Goal: Task Accomplishment & Management: Use online tool/utility

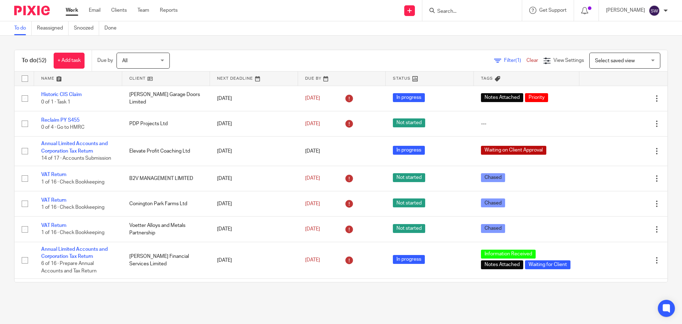
click at [470, 11] on input "Search" at bounding box center [469, 12] width 64 height 6
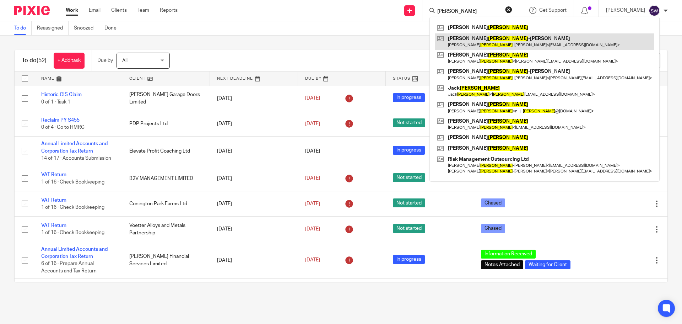
type input "wilson"
click at [478, 43] on link at bounding box center [544, 41] width 219 height 16
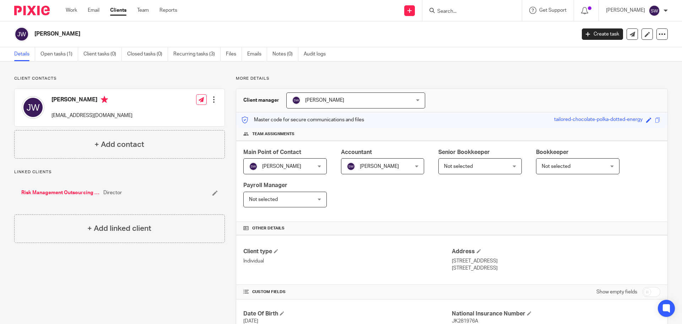
click at [462, 12] on input "Search" at bounding box center [469, 12] width 64 height 6
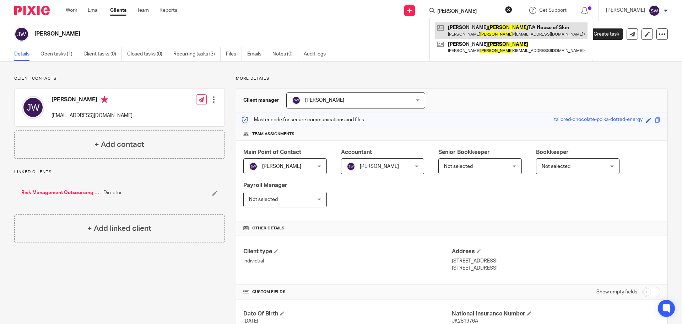
type input "burke"
click at [476, 33] on link at bounding box center [511, 30] width 152 height 16
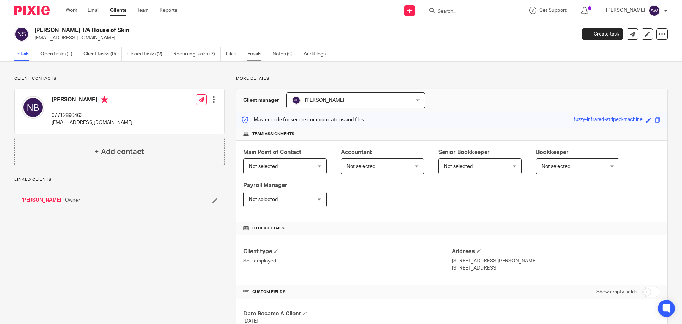
click at [260, 52] on link "Emails" at bounding box center [257, 54] width 20 height 14
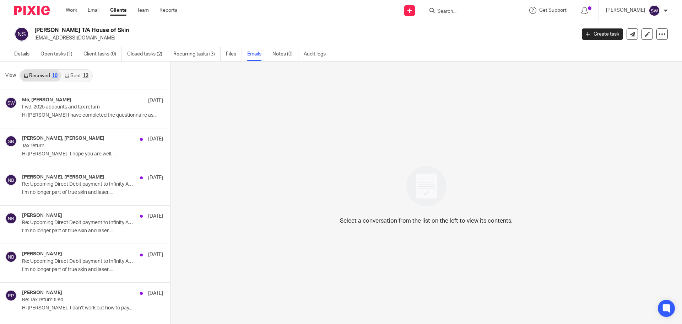
click at [68, 74] on icon at bounding box center [67, 76] width 4 height 4
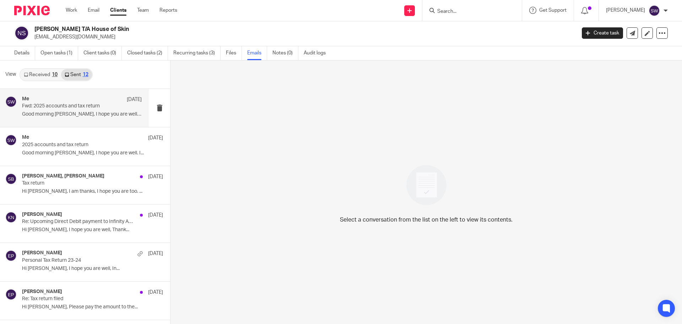
click at [59, 104] on p "Fwd: 2025 accounts and tax return" at bounding box center [70, 106] width 96 height 6
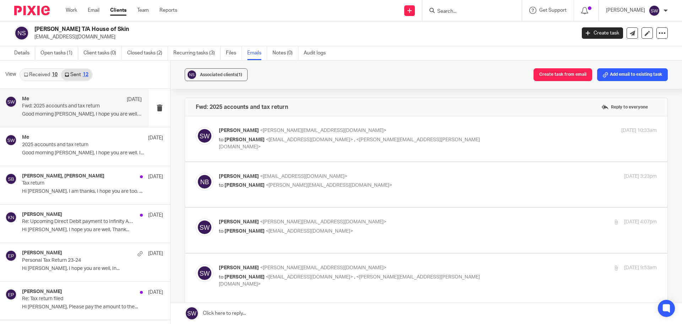
scroll to position [0, 0]
click at [407, 140] on p "to Nicola Burke <nikgoo183@gmail.com> , <simon.burke@dalgroup.uk>" at bounding box center [365, 143] width 292 height 15
checkbox input "true"
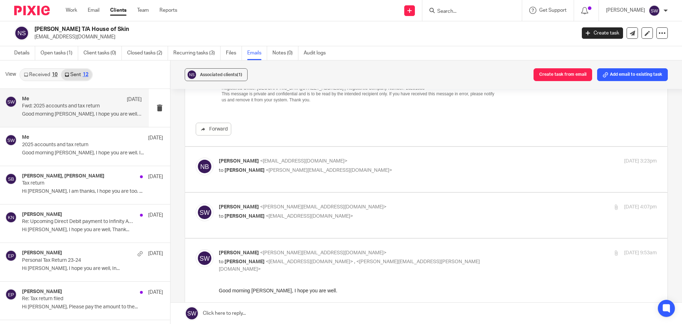
scroll to position [462, 0]
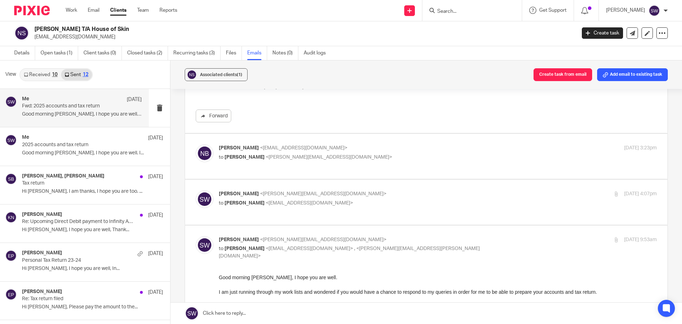
click at [362, 152] on div "Nikki Burke <nikgoo183@gmail.com> to Sarah Wills <sarah@infinity-accounting.co.…" at bounding box center [365, 152] width 292 height 16
checkbox input "true"
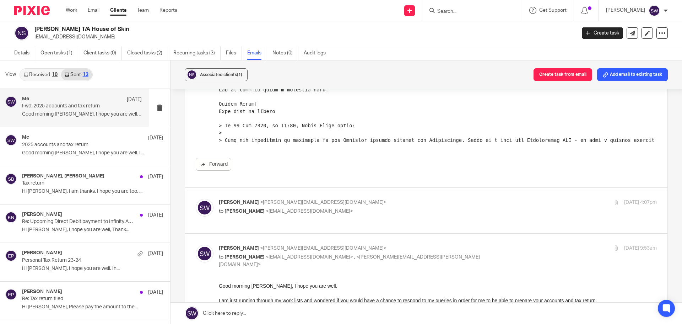
scroll to position [675, 0]
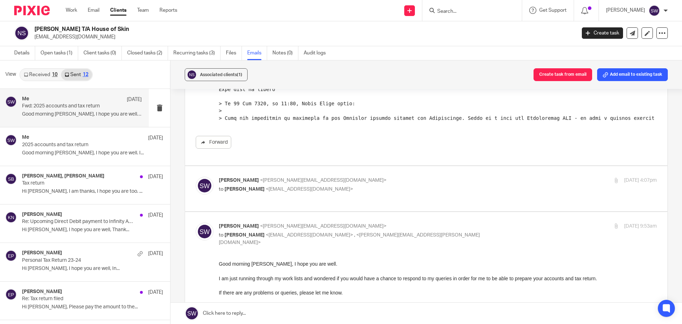
click at [367, 183] on p "Sarah Wills <sarah@infinity-accounting.co.uk>" at bounding box center [365, 180] width 292 height 7
checkbox input "true"
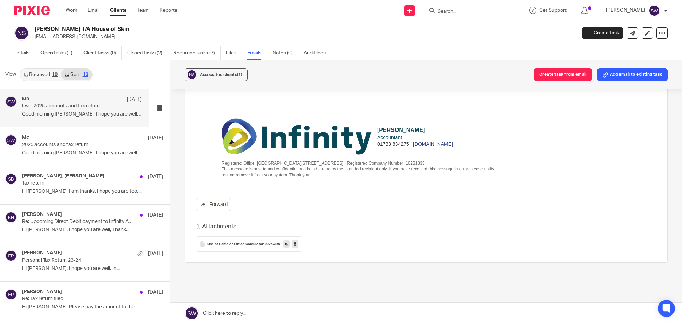
scroll to position [1279, 0]
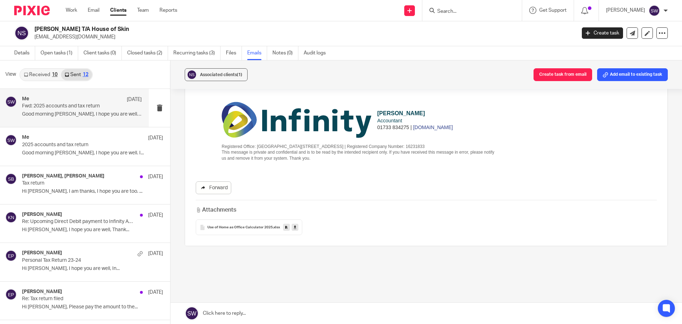
click at [212, 181] on link "Forward" at bounding box center [214, 187] width 36 height 13
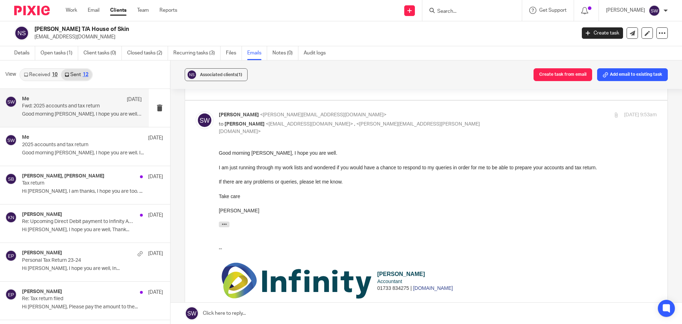
scroll to position [1101, 0]
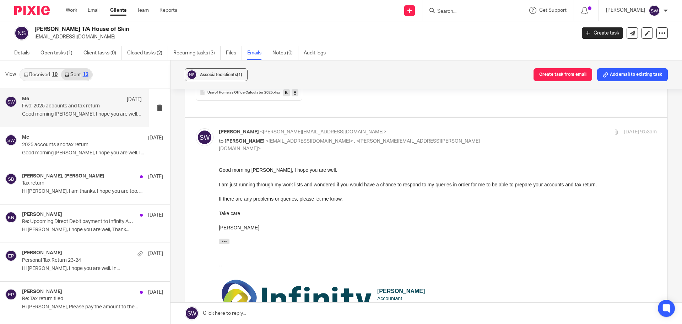
click at [453, 13] on input "Search" at bounding box center [469, 12] width 64 height 6
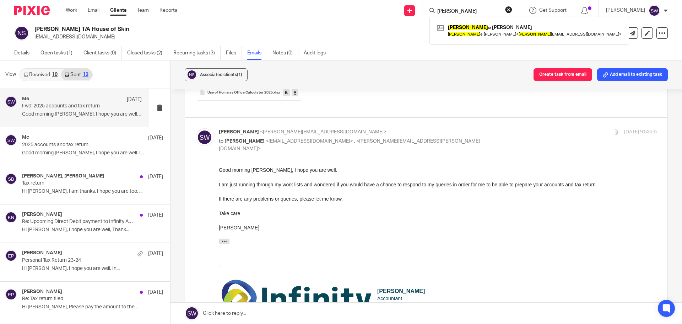
type input "robbi"
click button "submit" at bounding box center [0, 0] width 0 height 0
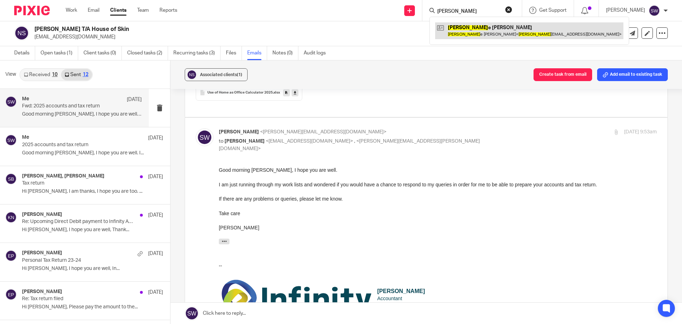
click at [494, 30] on link at bounding box center [529, 30] width 188 height 16
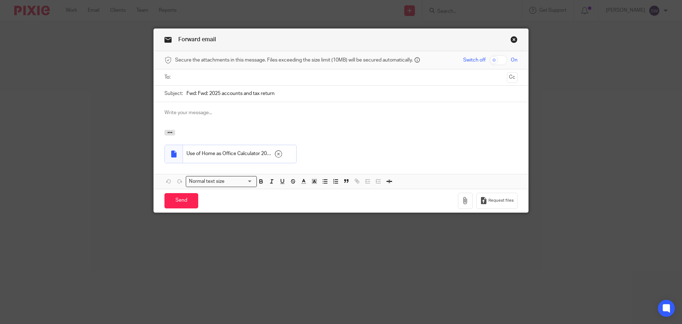
click at [512, 38] on link "Close this dialog window" at bounding box center [513, 41] width 7 height 10
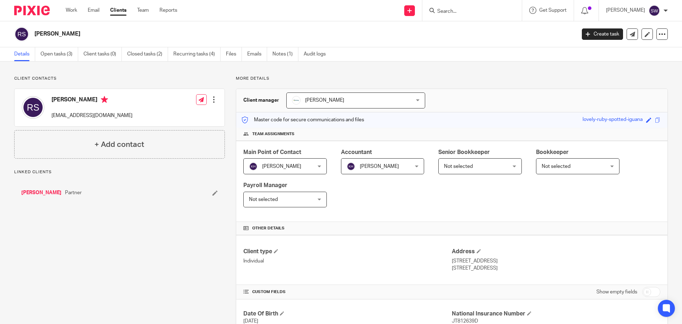
click at [245, 49] on ul "Details Open tasks (3) Client tasks (0) Closed tasks (2) Recurring tasks (4) Fi…" at bounding box center [175, 54] width 322 height 14
click at [253, 53] on link "Emails" at bounding box center [257, 54] width 20 height 14
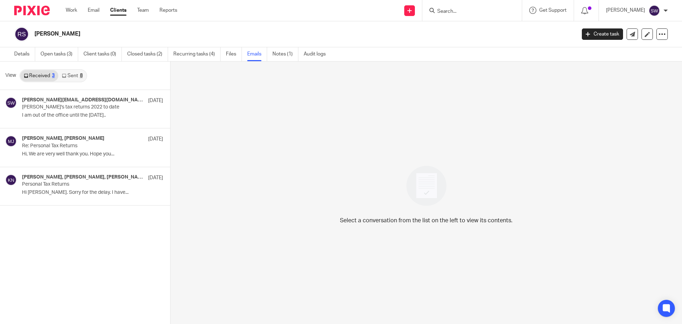
click at [71, 74] on link "Sent 8" at bounding box center [72, 75] width 28 height 11
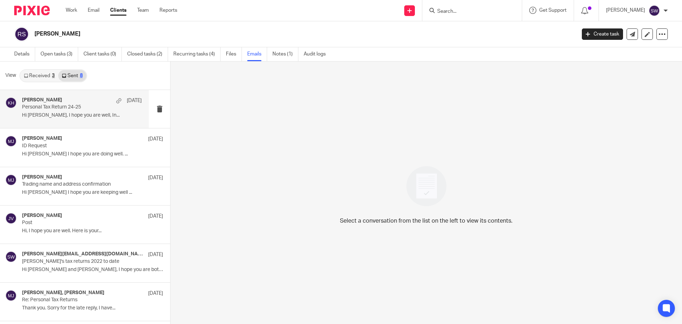
click at [53, 106] on p "Personal Tax Return 24-25" at bounding box center [70, 107] width 96 height 6
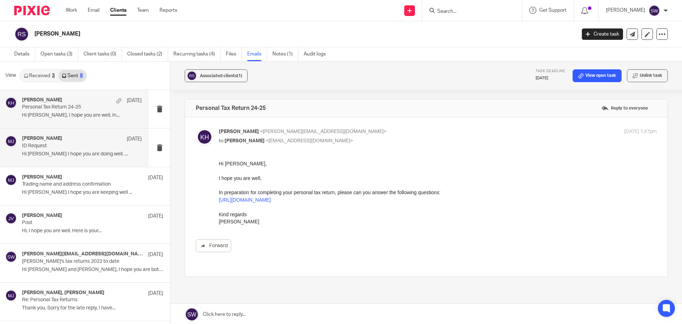
click at [59, 135] on div "Melissa Jones 1 Oct ID Request Hi Robbie I hope you are doing well. ..." at bounding box center [74, 147] width 149 height 38
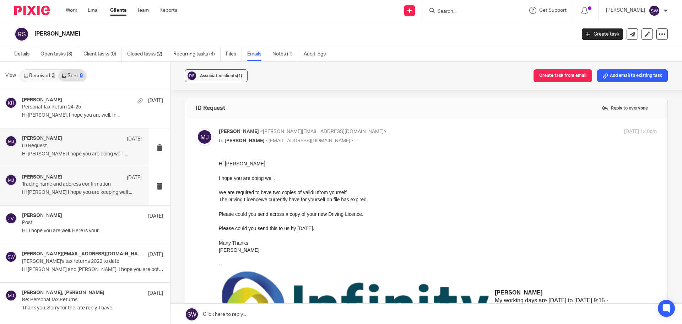
click at [61, 186] on p "Trading name and address confirmation" at bounding box center [70, 184] width 96 height 6
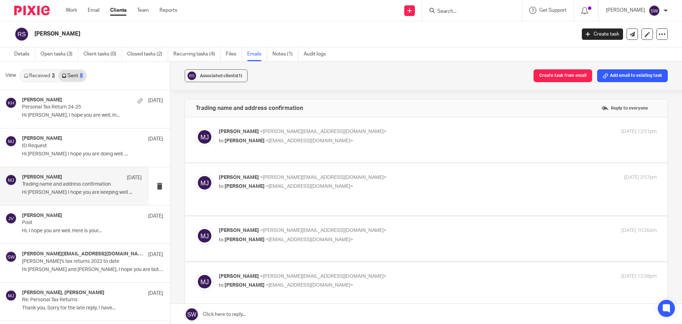
click at [374, 134] on p "Melissa Jones <melissa@infinity-accounting.co.uk>" at bounding box center [365, 131] width 292 height 7
checkbox input "true"
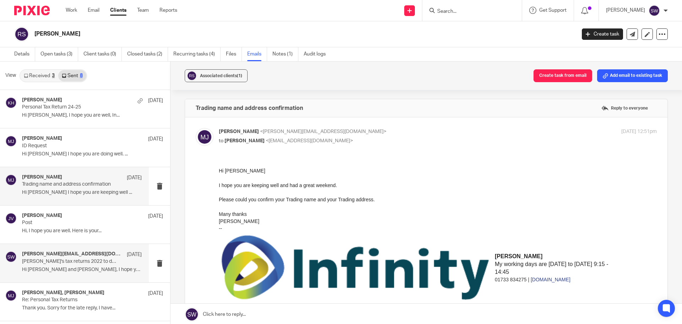
click at [58, 260] on p "Robbie's tax returns 2022 to date" at bounding box center [70, 261] width 96 height 6
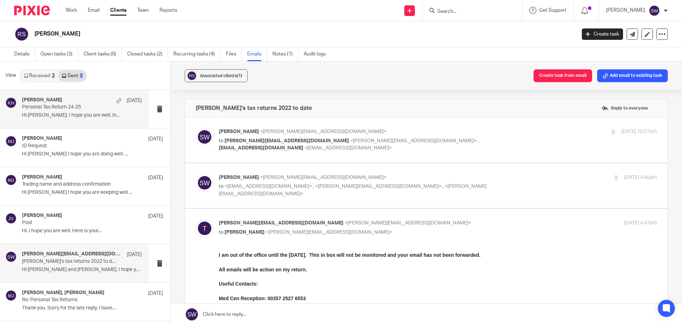
click at [73, 111] on div "Kerry Hall 7 Oct Personal Tax Return 24-25 Hi Robbie, I hope you are well, In..." at bounding box center [82, 109] width 120 height 24
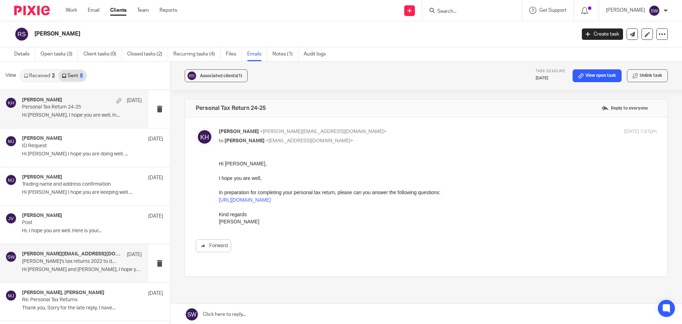
click at [36, 256] on h4 "Thomas.Brookes312@mod.gov.uk, Me" at bounding box center [72, 254] width 101 height 6
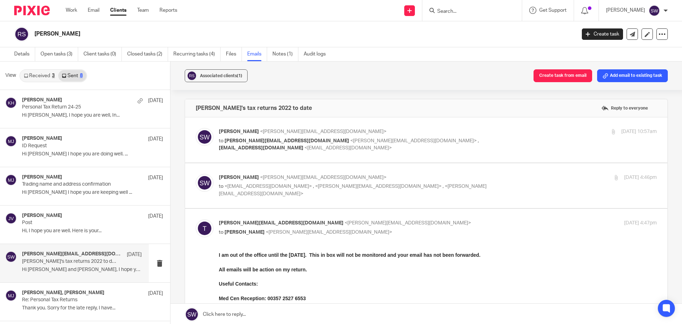
click at [489, 175] on p "Sarah Wills <sarah@infinity-accounting.co.uk>" at bounding box center [365, 177] width 292 height 7
checkbox input "true"
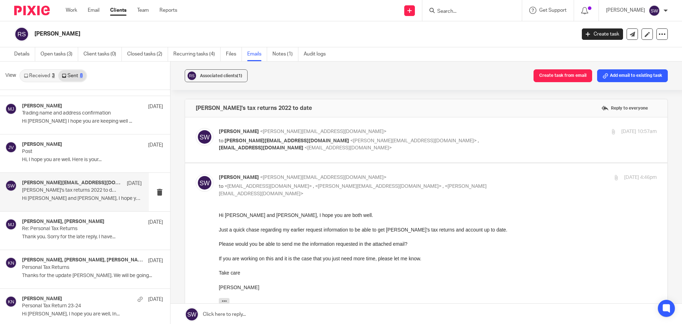
click at [465, 130] on p "Sarah Wills <sarah@infinity-accounting.co.uk>" at bounding box center [365, 131] width 292 height 7
checkbox input "true"
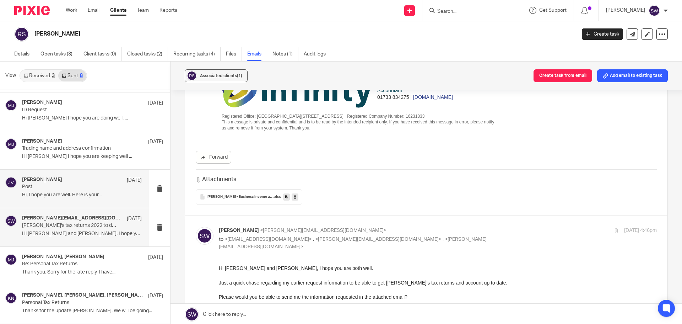
scroll to position [71, 0]
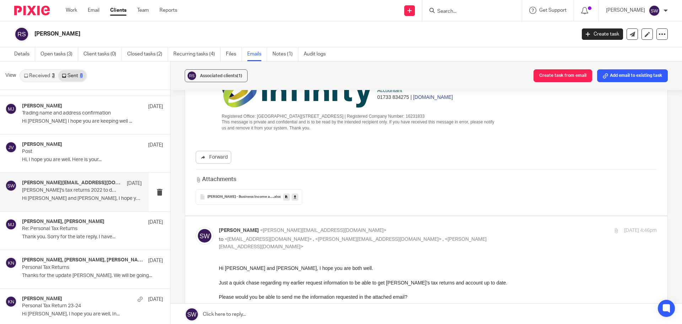
click at [72, 186] on div "Thomas.Brookes312@mod.gov.uk, Me 13 Aug" at bounding box center [82, 183] width 120 height 7
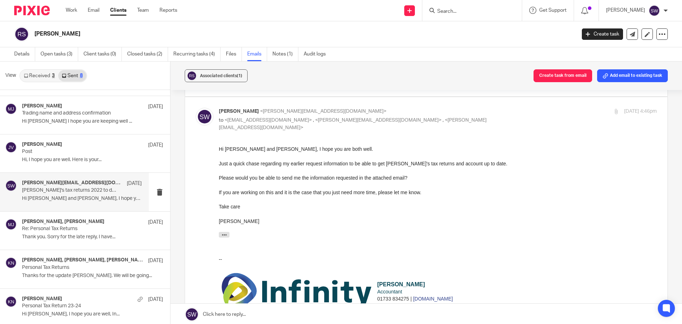
scroll to position [355, 0]
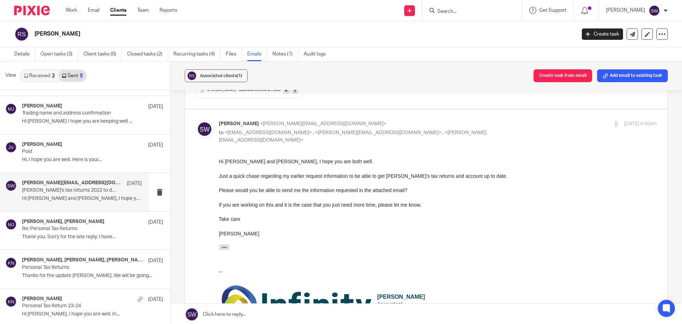
click at [461, 11] on input "Search" at bounding box center [469, 12] width 64 height 6
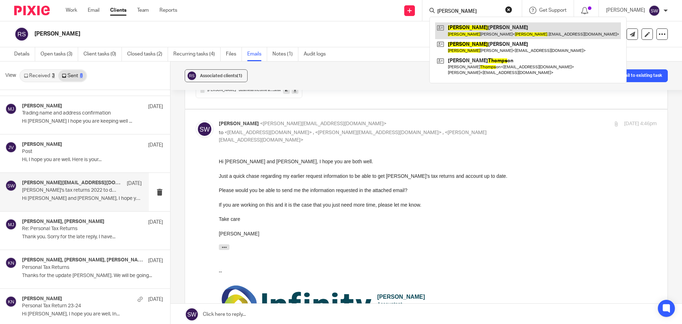
type input "thomas"
click at [488, 27] on link at bounding box center [528, 30] width 186 height 16
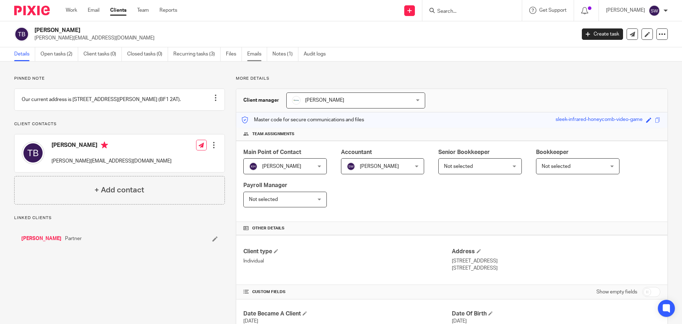
click at [258, 51] on link "Emails" at bounding box center [257, 54] width 20 height 14
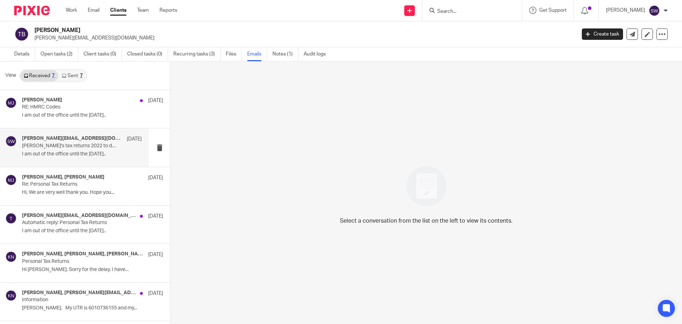
click at [60, 139] on h4 "[PERSON_NAME][EMAIL_ADDRESS][DOMAIN_NAME], Me" at bounding box center [72, 138] width 101 height 6
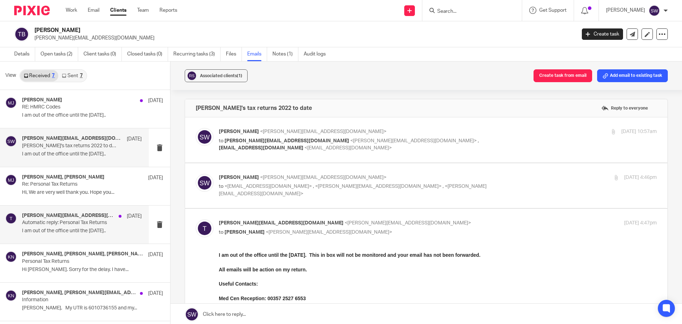
scroll to position [35, 0]
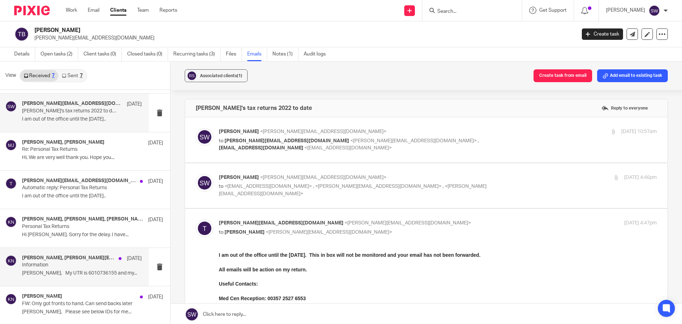
click at [47, 263] on p "Information" at bounding box center [70, 265] width 96 height 6
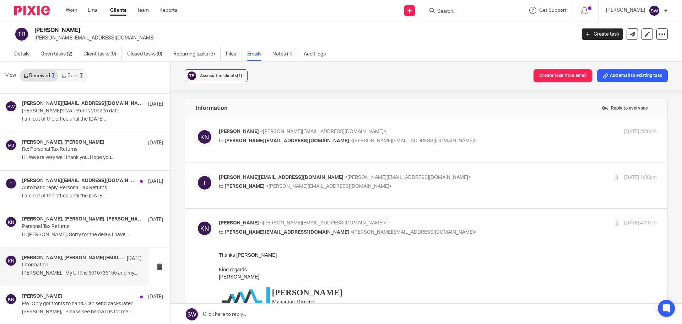
scroll to position [36, 0]
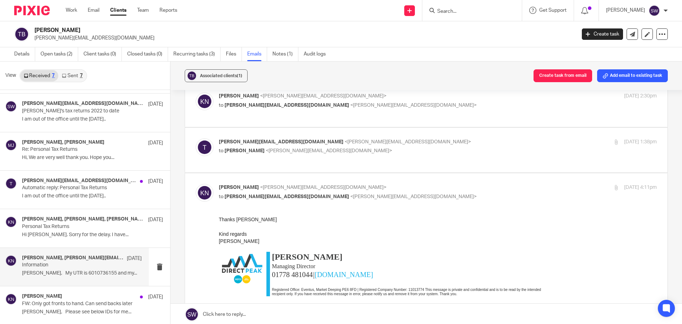
click at [408, 108] on p "to Thomas.Brookes312@mod.gov.uk <thomas.brookes312@mod.gov.uk>" at bounding box center [365, 105] width 292 height 7
checkbox input "true"
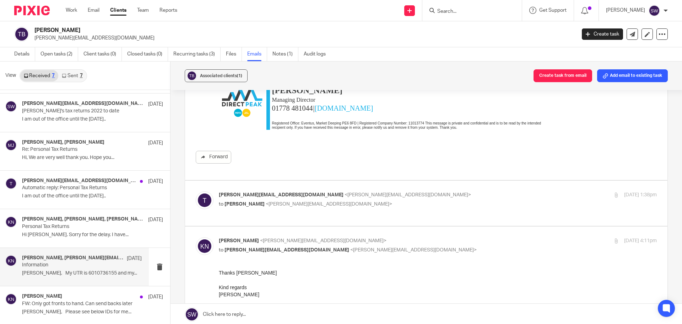
scroll to position [142, 0]
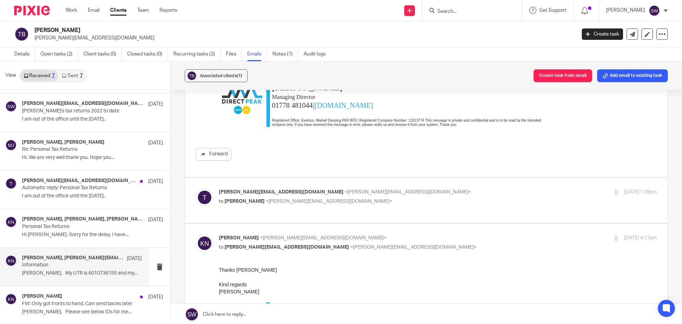
click at [407, 189] on p "Thomas.Brookes312@mod.gov.uk <thomas.brookes312@mod.gov.uk>" at bounding box center [365, 191] width 292 height 7
checkbox input "true"
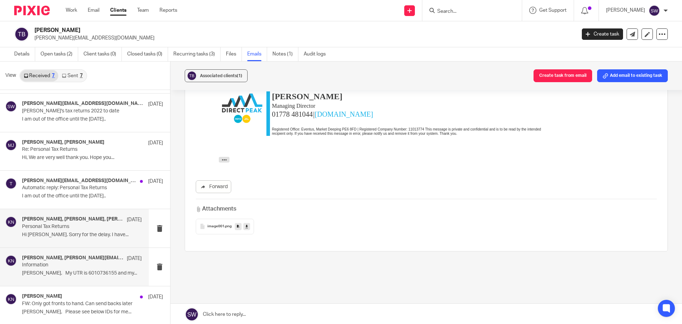
scroll to position [1, 0]
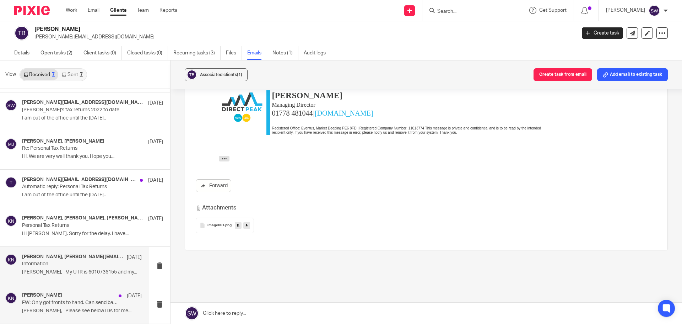
click at [53, 306] on div "Karl Newman 24 Mar FW: Only got fronts to hand. Can send backs later Karl, Plea…" at bounding box center [82, 304] width 120 height 24
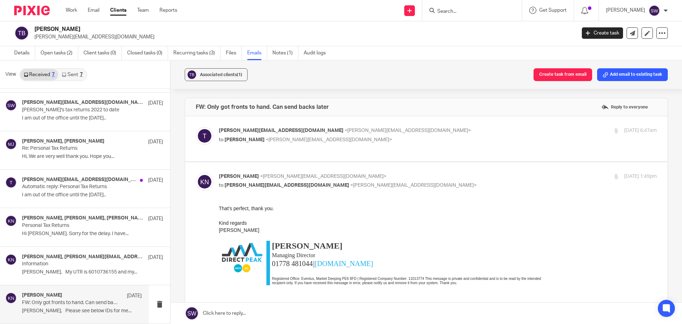
scroll to position [0, 0]
click at [421, 128] on p "Thomas.Brookes312@mod.gov.uk <thomas.brookes312@mod.gov.uk>" at bounding box center [365, 130] width 292 height 7
checkbox input "true"
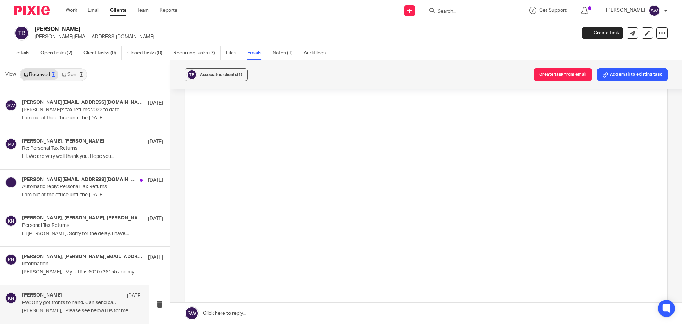
scroll to position [1713, 0]
click at [282, 52] on link "Notes (1)" at bounding box center [285, 53] width 26 height 14
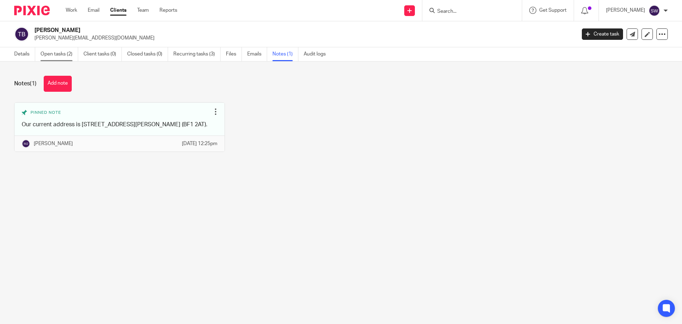
click at [50, 53] on link "Open tasks (2)" at bounding box center [59, 54] width 38 height 14
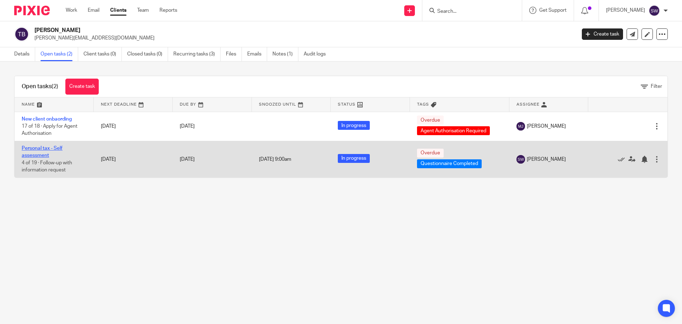
click at [46, 150] on link "Personal tax - Self assessment" at bounding box center [42, 152] width 41 height 12
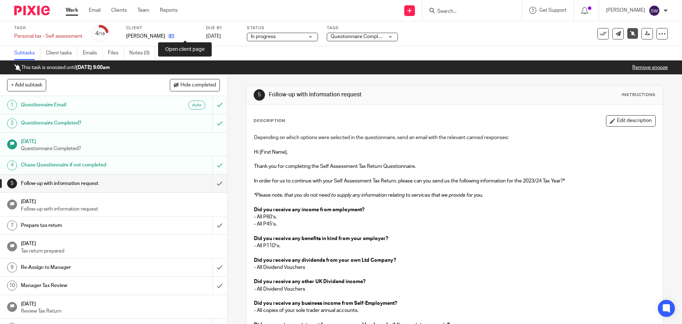
click at [174, 36] on icon at bounding box center [171, 35] width 5 height 5
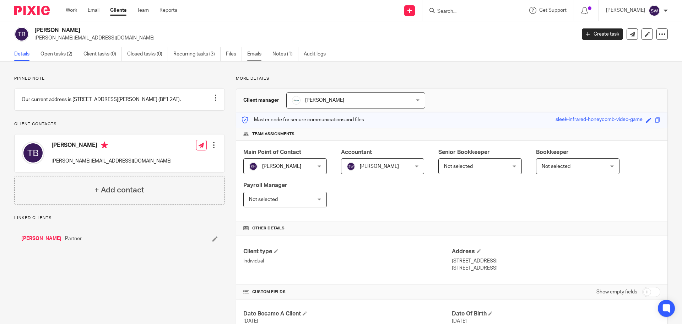
click at [255, 53] on link "Emails" at bounding box center [257, 54] width 20 height 14
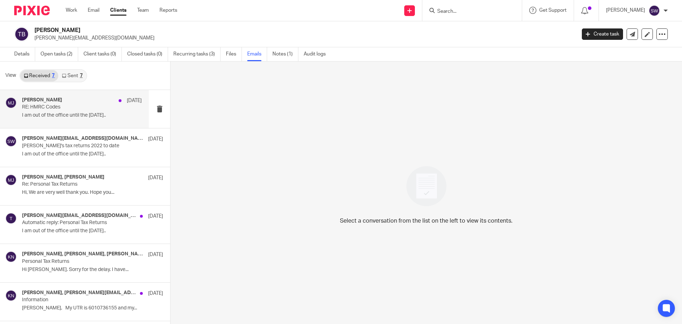
click at [47, 114] on p "I am out of the office until the [DATE].." at bounding box center [82, 115] width 120 height 6
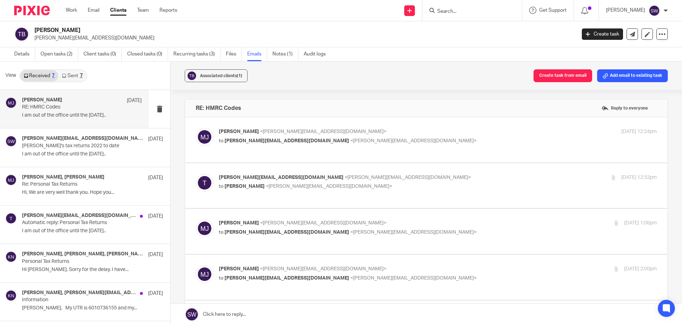
click at [426, 138] on p "to Thomas.Brookes312@mod.gov.uk <thomas.brookes312@mod.gov.uk>" at bounding box center [365, 140] width 292 height 7
checkbox input "true"
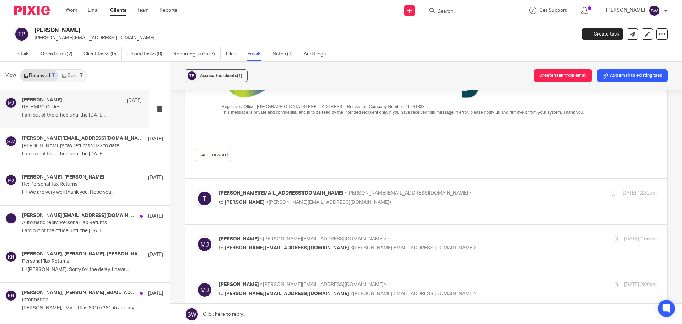
scroll to position [213, 0]
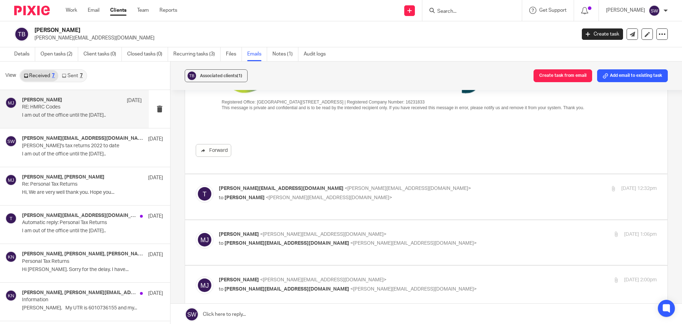
click at [414, 190] on p "Thomas.Brookes312@mod.gov.uk <thomas.brookes312@mod.gov.uk>" at bounding box center [365, 188] width 292 height 7
checkbox input "true"
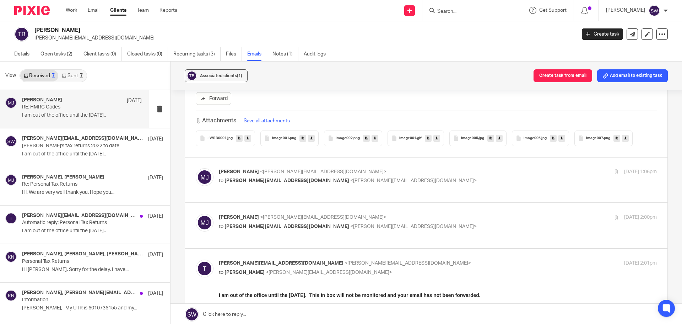
scroll to position [959, 0]
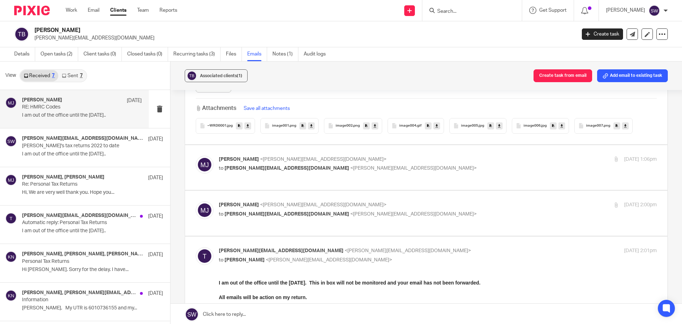
click at [414, 168] on p "to Thomas.Brookes312@mod.gov.uk <thomas.brookes312@mod.gov.uk>" at bounding box center [365, 167] width 292 height 7
checkbox input "true"
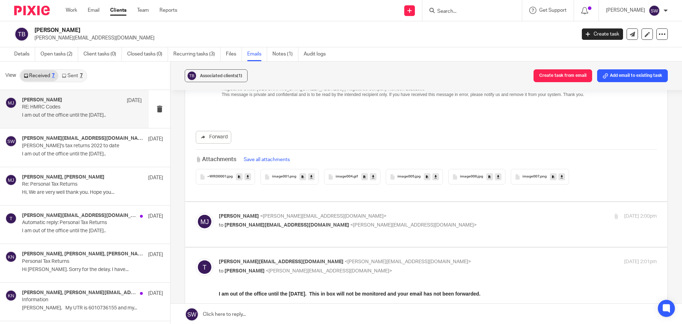
scroll to position [1279, 0]
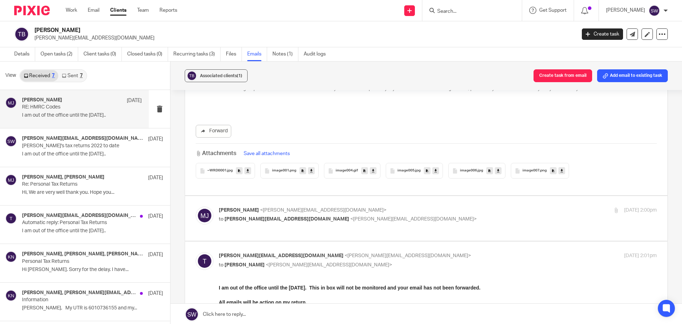
click at [401, 215] on p "to Thomas.Brookes312@mod.gov.uk <thomas.brookes312@mod.gov.uk>" at bounding box center [365, 218] width 292 height 7
checkbox input "true"
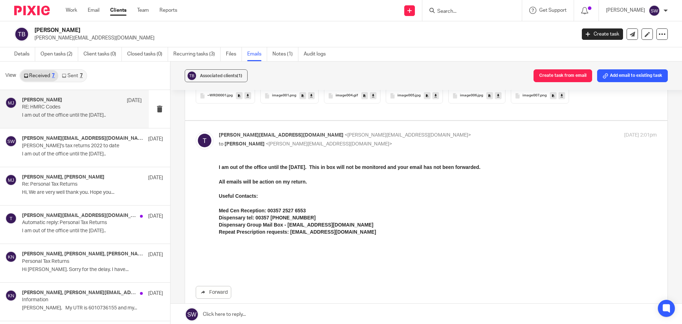
scroll to position [1660, 0]
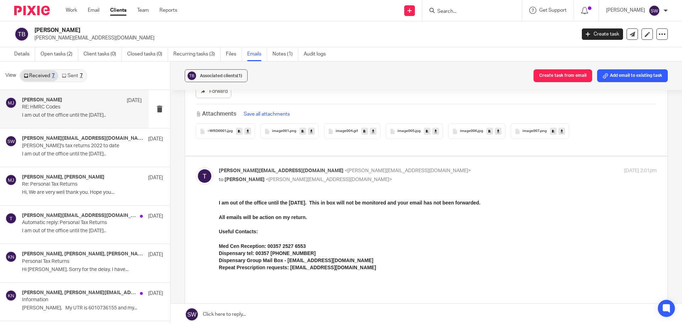
click at [462, 9] on input "Search" at bounding box center [469, 12] width 64 height 6
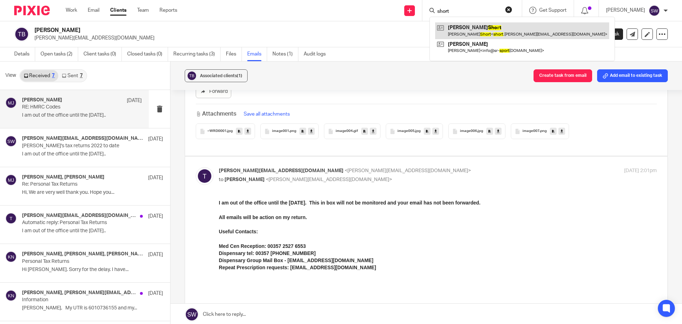
type input "short"
click at [477, 28] on link at bounding box center [522, 30] width 174 height 16
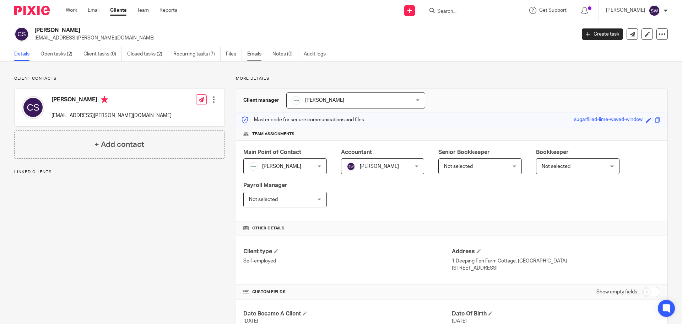
click at [260, 52] on link "Emails" at bounding box center [257, 54] width 20 height 14
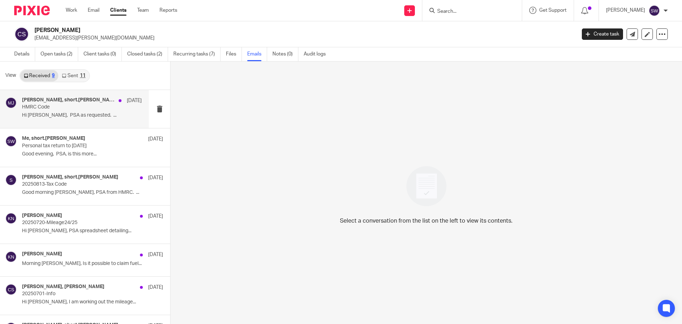
click at [57, 99] on h4 "[PERSON_NAME], short.[PERSON_NAME]" at bounding box center [68, 100] width 93 height 6
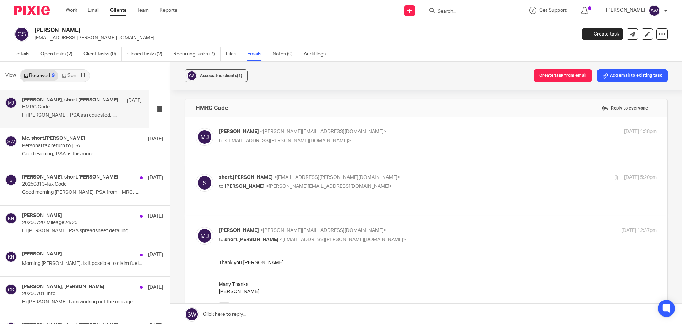
click at [397, 126] on label at bounding box center [426, 139] width 482 height 45
click at [196, 128] on input "checkbox" at bounding box center [195, 128] width 0 height 0
checkbox input "true"
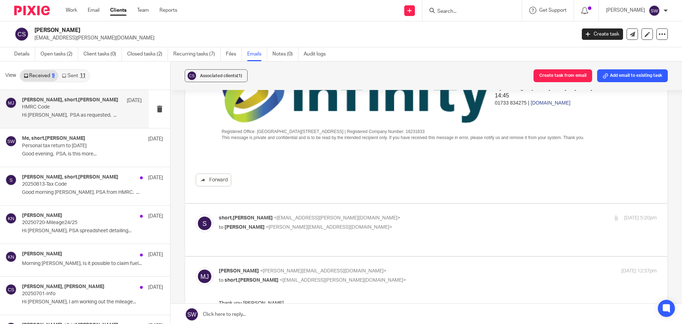
scroll to position [178, 0]
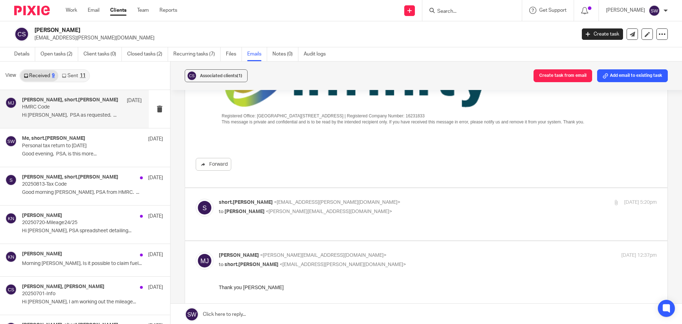
click at [412, 204] on p "short.[PERSON_NAME] <[EMAIL_ADDRESS][PERSON_NAME][DOMAIN_NAME]>" at bounding box center [365, 202] width 292 height 7
checkbox input "true"
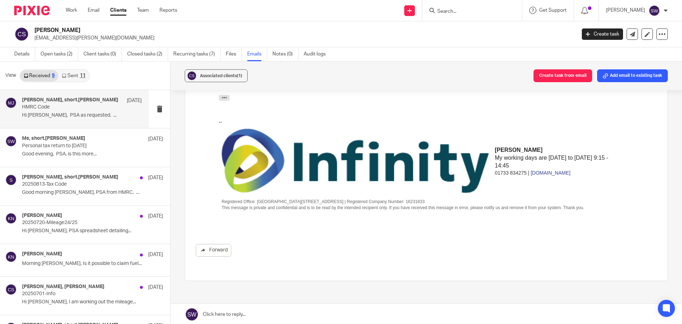
scroll to position [817, 0]
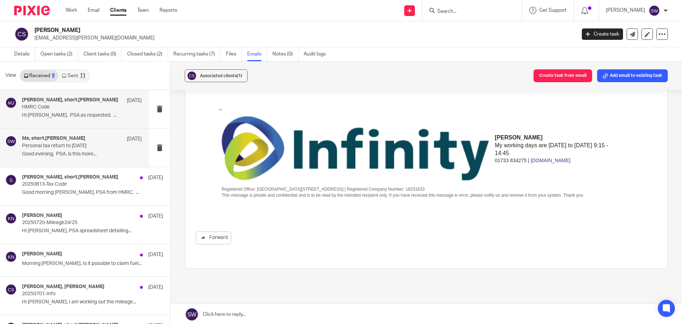
click at [58, 144] on p "Personal tax return to [DATE]" at bounding box center [70, 146] width 96 height 6
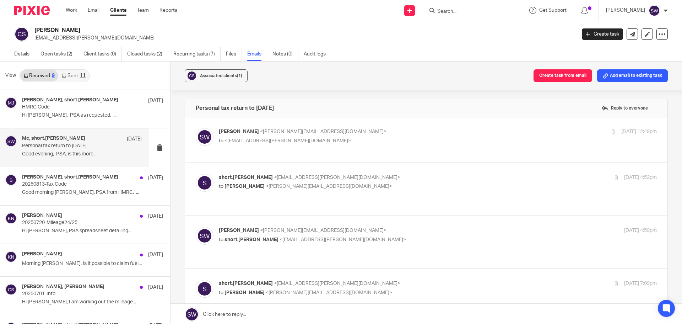
scroll to position [0, 0]
click at [66, 73] on link "Sent 11" at bounding box center [73, 75] width 31 height 11
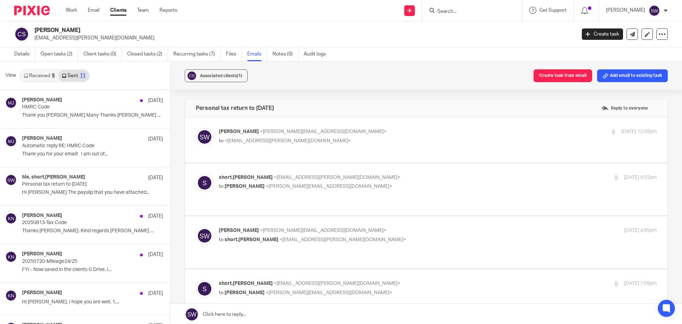
scroll to position [1, 0]
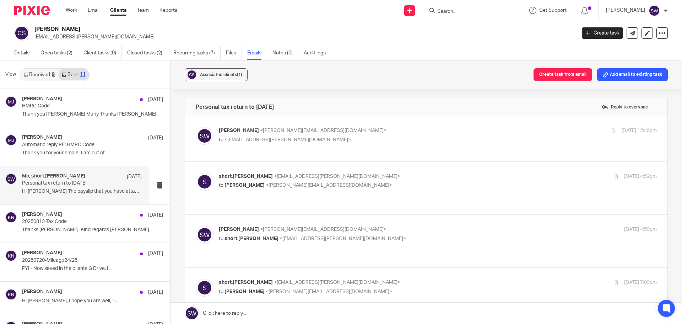
click at [54, 176] on h4 "Me, short.chris" at bounding box center [53, 176] width 63 height 6
click at [367, 133] on p "Sarah Wills <sarah@infinity-accounting.co.uk>" at bounding box center [365, 130] width 292 height 7
checkbox input "true"
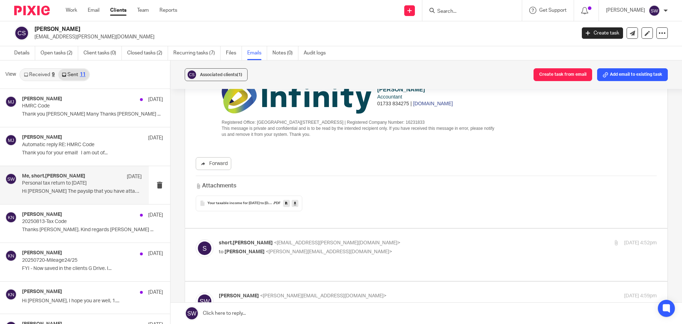
scroll to position [213, 0]
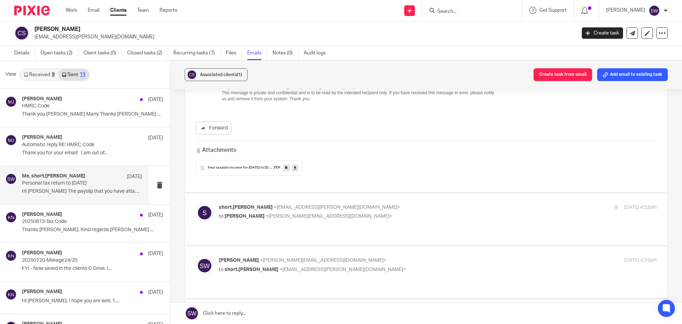
click at [294, 168] on icon at bounding box center [295, 167] width 2 height 5
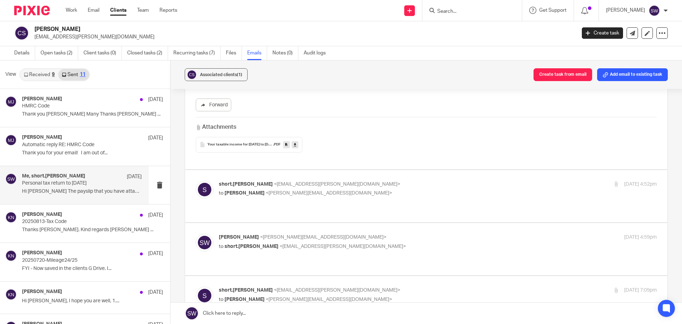
scroll to position [249, 0]
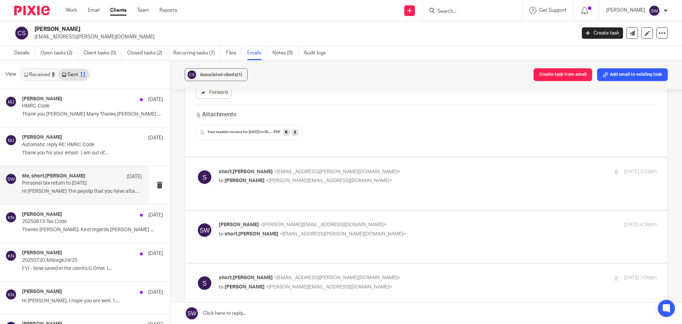
click at [382, 168] on p "short.chris <short.chris@sky.com>" at bounding box center [365, 171] width 292 height 7
checkbox input "true"
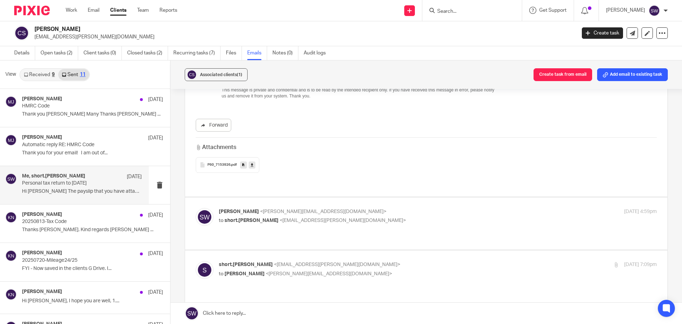
scroll to position [675, 0]
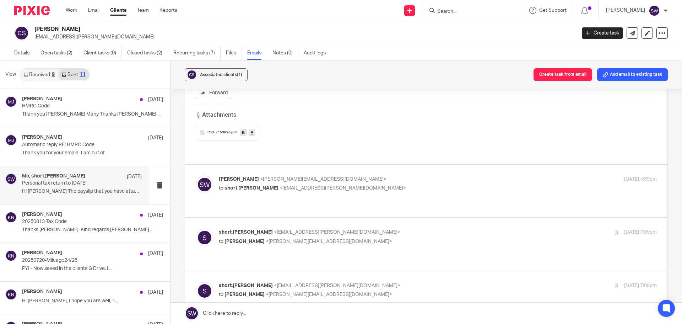
click at [384, 175] on p "Sarah Wills <sarah@infinity-accounting.co.uk>" at bounding box center [365, 178] width 292 height 7
checkbox input "true"
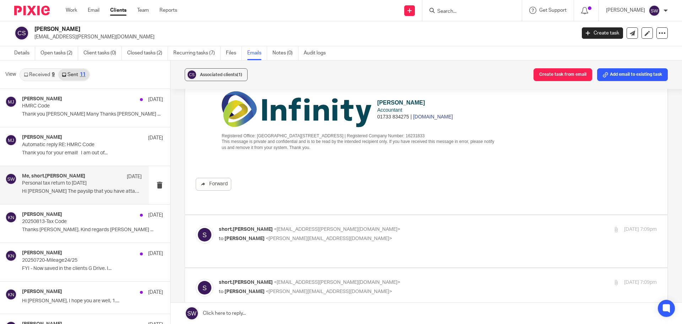
scroll to position [959, 0]
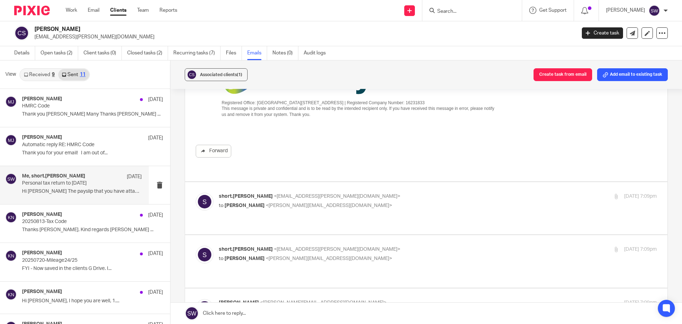
click at [369, 193] on div "short.chris <short.chris@sky.com> to Sarah Wills <sarah@infinity-accounting.co.…" at bounding box center [365, 201] width 292 height 16
checkbox input "true"
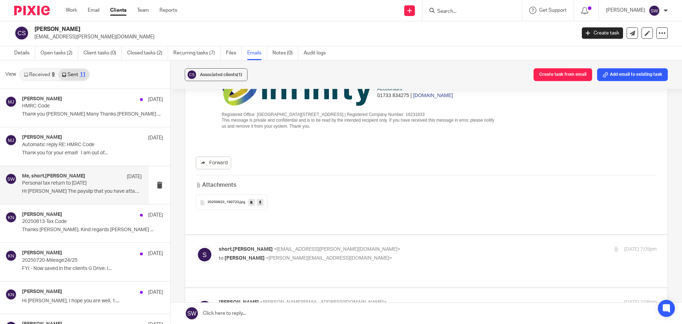
scroll to position [1421, 0]
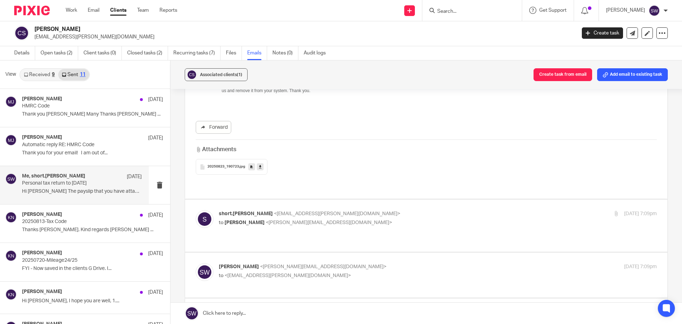
click at [369, 210] on p "short.chris <short.chris@sky.com>" at bounding box center [365, 213] width 292 height 7
checkbox input "true"
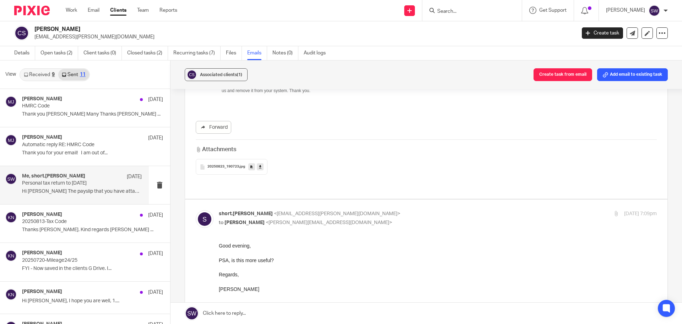
scroll to position [0, 0]
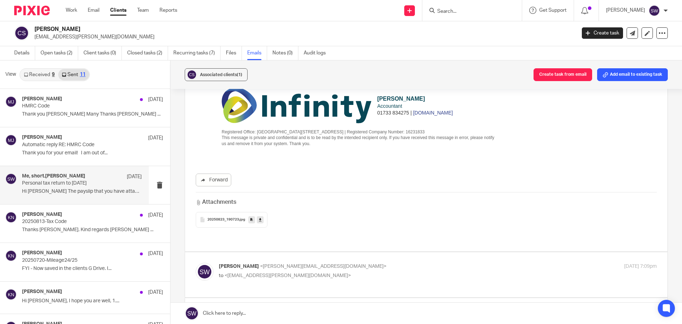
click at [368, 263] on p "Sarah Wills <sarah@infinity-accounting.co.uk>" at bounding box center [365, 266] width 292 height 7
checkbox input "true"
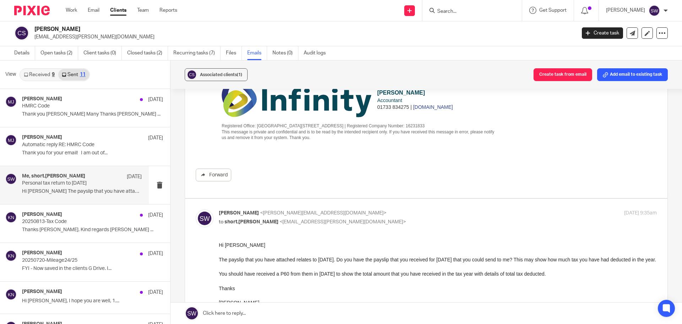
scroll to position [2116, 0]
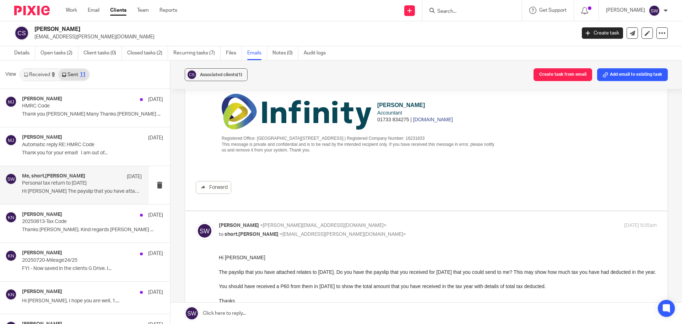
click at [462, 9] on input "Search" at bounding box center [469, 12] width 64 height 6
type input "people"
click at [469, 28] on link at bounding box center [495, 30] width 120 height 16
click at [477, 27] on link at bounding box center [495, 30] width 120 height 16
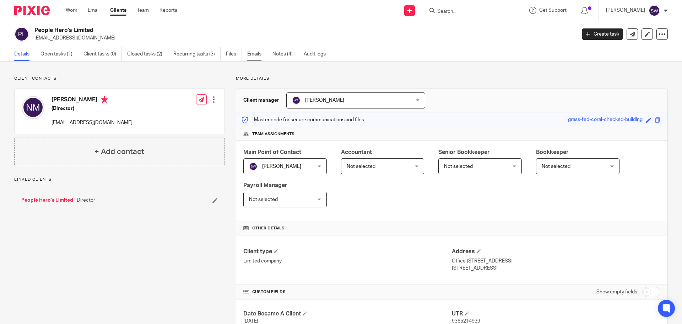
click at [255, 54] on link "Emails" at bounding box center [257, 54] width 20 height 14
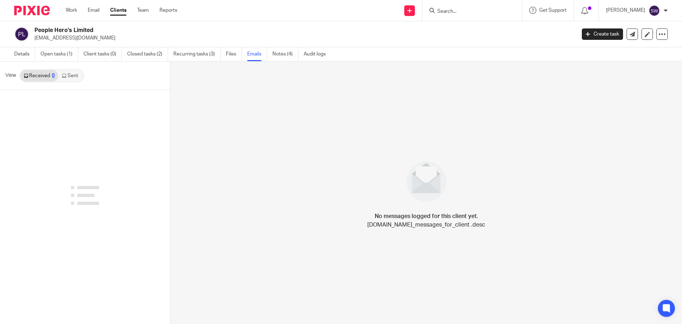
click at [71, 74] on link "Sent" at bounding box center [70, 75] width 25 height 11
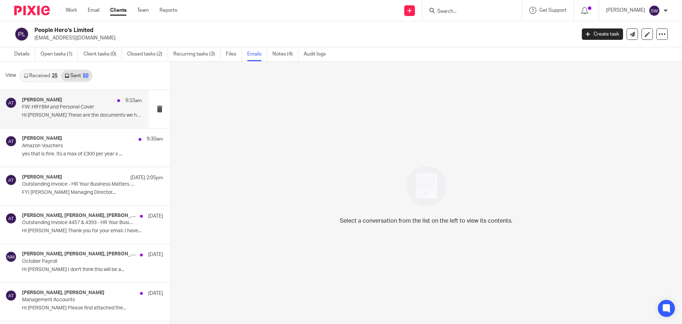
click at [59, 103] on div "[PERSON_NAME] 9:33am" at bounding box center [82, 100] width 120 height 7
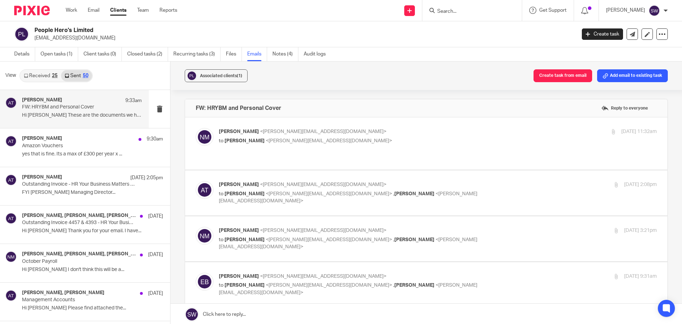
click at [365, 133] on p "[PERSON_NAME] <[EMAIL_ADDRESS][DOMAIN_NAME]>" at bounding box center [365, 131] width 292 height 7
checkbox input "true"
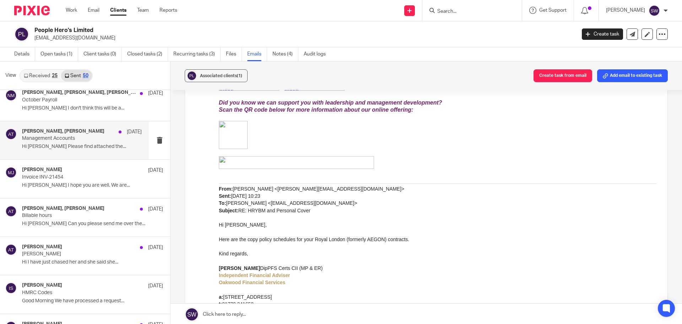
scroll to position [178, 0]
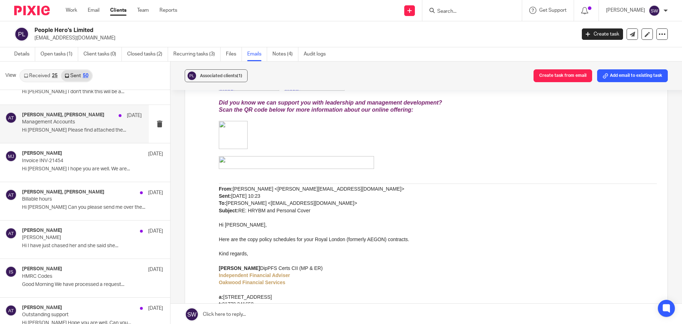
click at [53, 126] on div "[PERSON_NAME], [PERSON_NAME] [DATE] Management Accounts Hi [PERSON_NAME] Please…" at bounding box center [82, 124] width 120 height 24
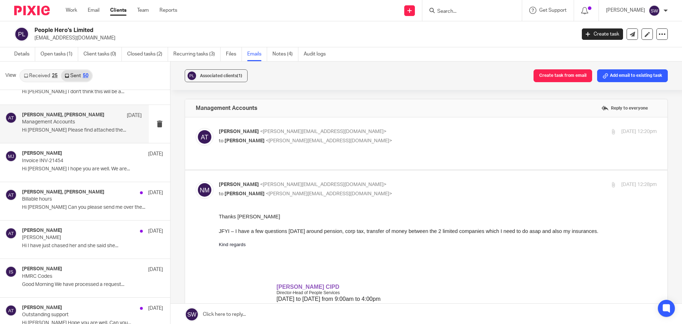
scroll to position [0, 0]
click at [428, 135] on div "[PERSON_NAME] <[PERSON_NAME][EMAIL_ADDRESS][DOMAIN_NAME]> to [PERSON_NAME] <[EM…" at bounding box center [365, 136] width 292 height 16
checkbox input "true"
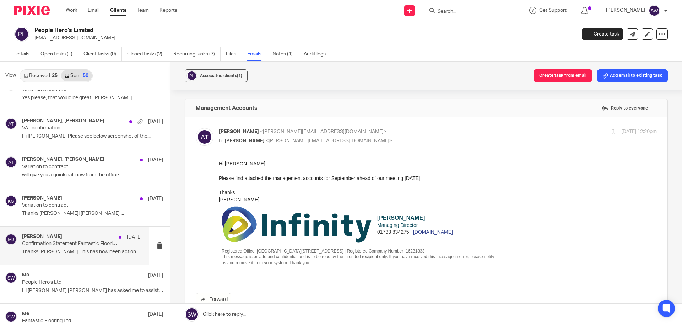
scroll to position [746, 0]
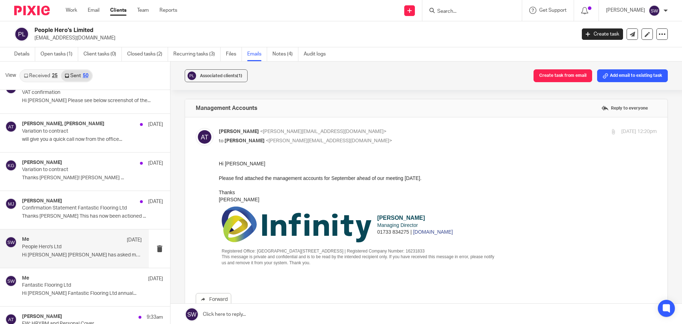
click at [70, 247] on p "People Hero's Ltd" at bounding box center [70, 247] width 96 height 6
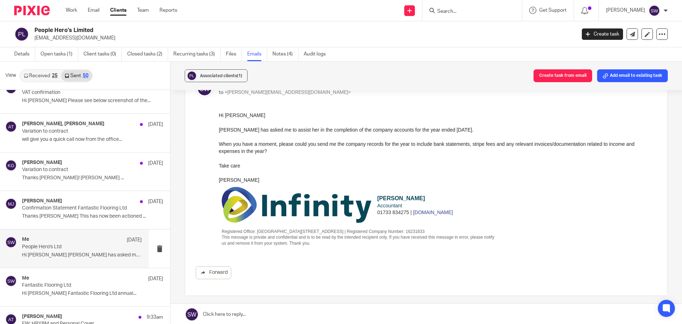
scroll to position [36, 0]
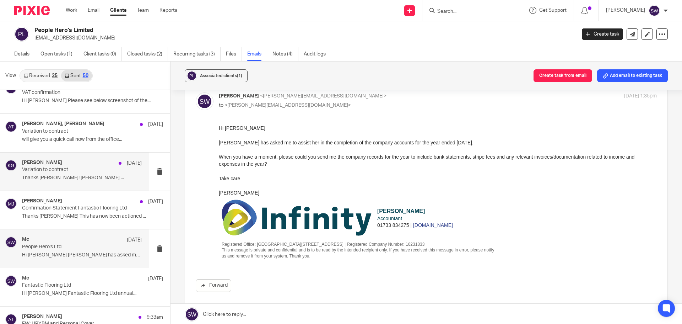
click at [50, 177] on p "Thanks Aimee! Kelly Gutteridge ..." at bounding box center [82, 178] width 120 height 6
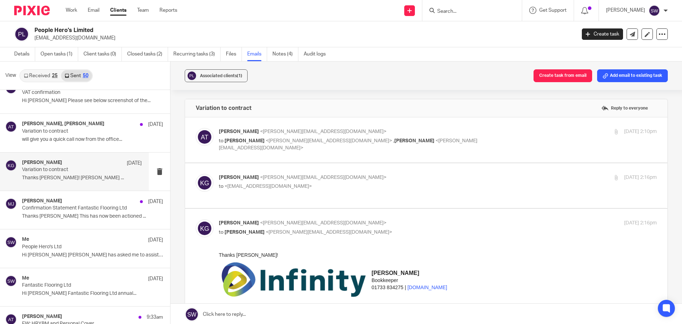
scroll to position [0, 0]
click at [486, 138] on p "to Kelly Gutteridge <kelly@infinity-accounting.co.uk> , Nicki Mawby <nicki@hr-y…" at bounding box center [365, 144] width 292 height 15
checkbox input "true"
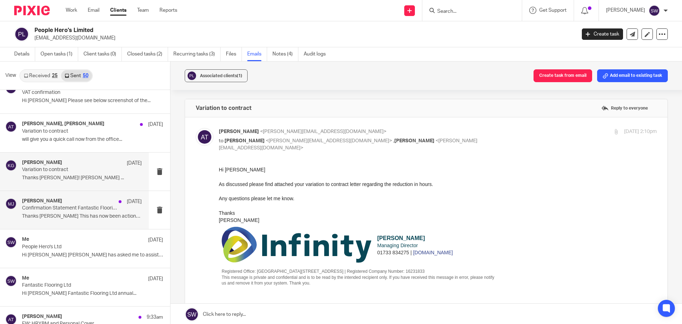
click at [54, 206] on p "Confirmation Statement Fantastic Flooring Ltd" at bounding box center [70, 208] width 96 height 6
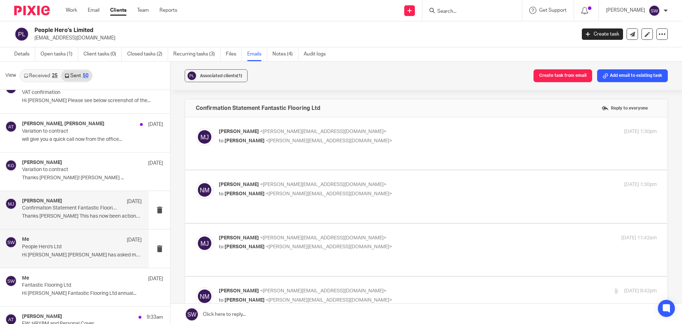
click at [47, 246] on p "People Hero's Ltd" at bounding box center [70, 247] width 96 height 6
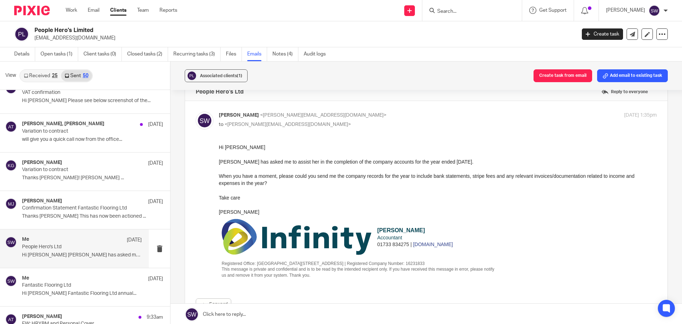
scroll to position [5, 0]
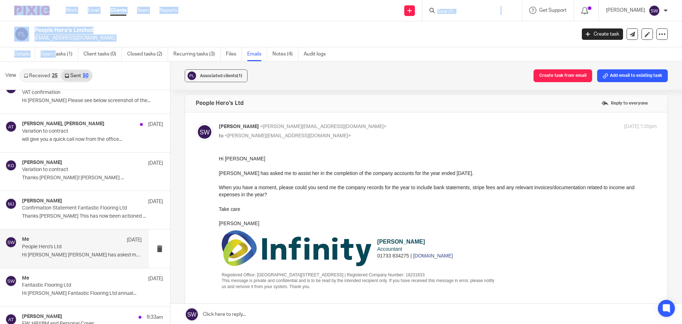
drag, startPoint x: 54, startPoint y: 50, endPoint x: 59, endPoint y: 47, distance: 6.3
click at [56, 49] on body "Work Email Clients Team Reports Work Email Clients Team Reports Settings Send n…" at bounding box center [341, 162] width 682 height 324
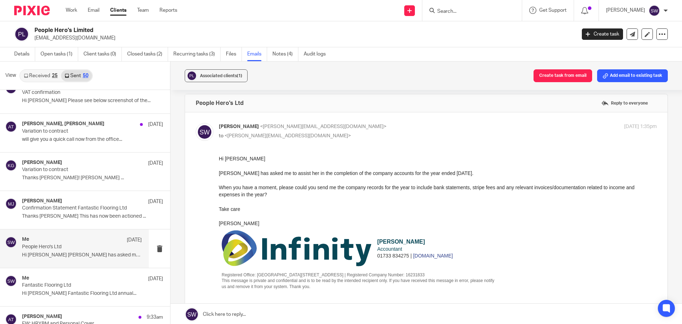
click at [385, 153] on div "Sarah Wills <sarah@infinity-accounting.co.uk> to <nicki@hr-yourbusinessmatters.…" at bounding box center [426, 225] width 461 height 205
click at [67, 12] on link "Work" at bounding box center [71, 10] width 11 height 7
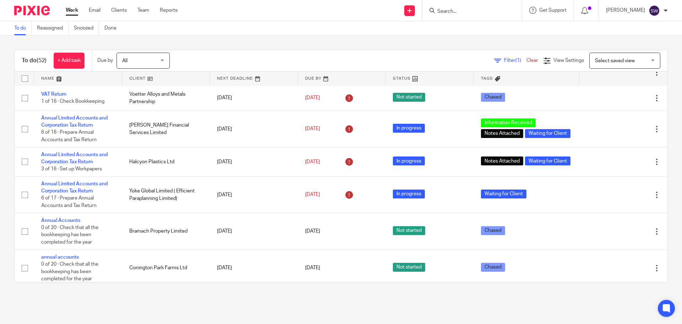
scroll to position [142, 0]
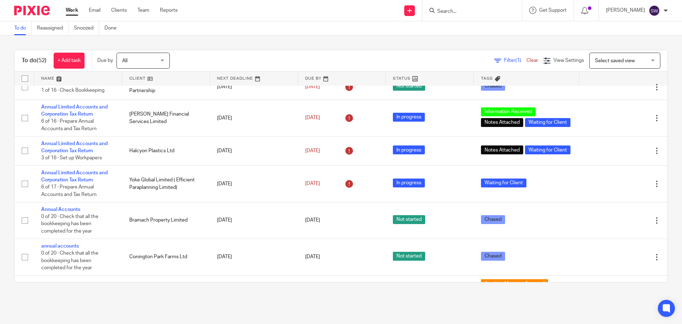
click at [333, 18] on div "Send new email Create task Add client Get Support Contact Support Help Document…" at bounding box center [435, 10] width 494 height 21
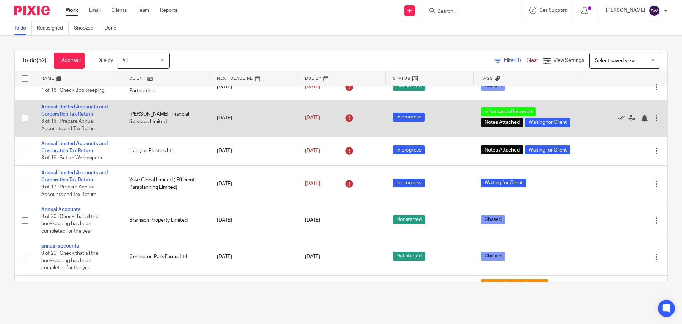
scroll to position [0, 0]
